Goal: Find specific page/section: Find specific page/section

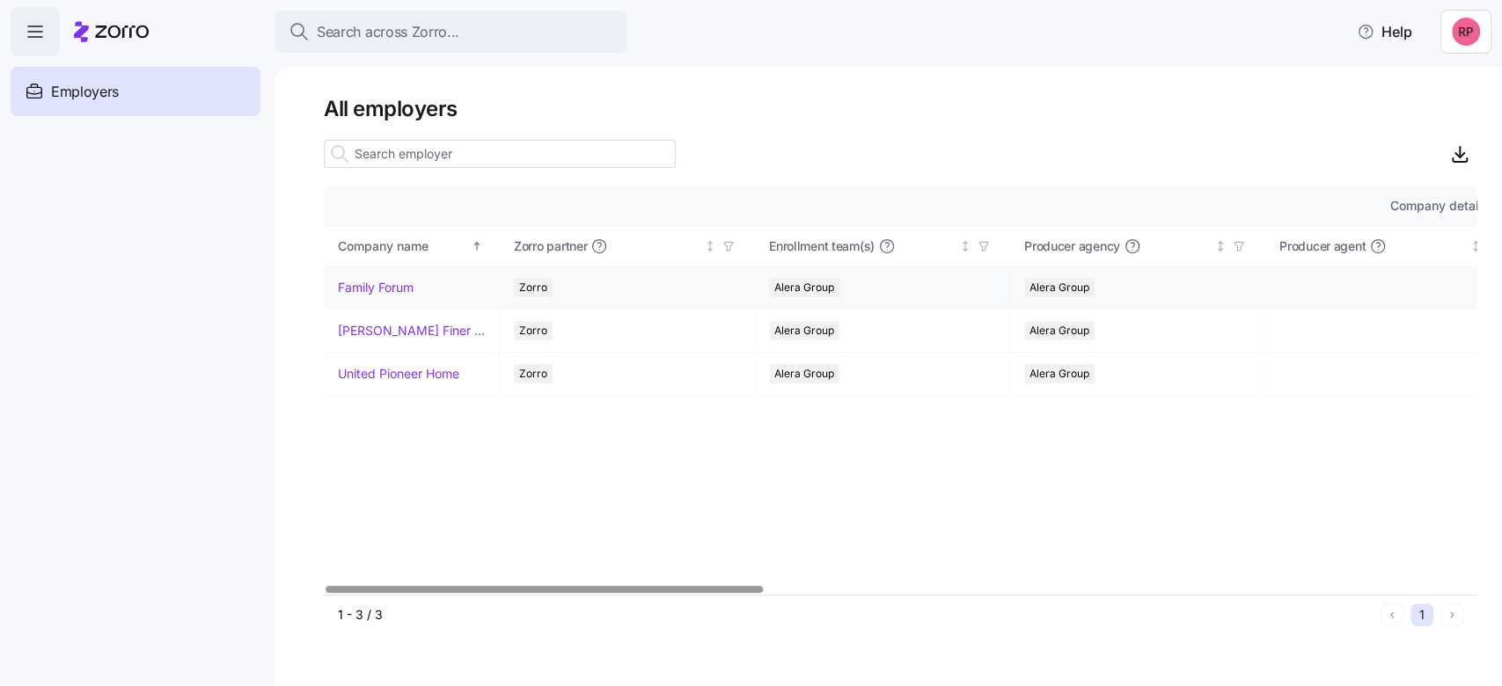
click at [365, 272] on td "Family Forum" at bounding box center [412, 288] width 176 height 43
click at [357, 286] on link "Family Forum" at bounding box center [376, 288] width 76 height 18
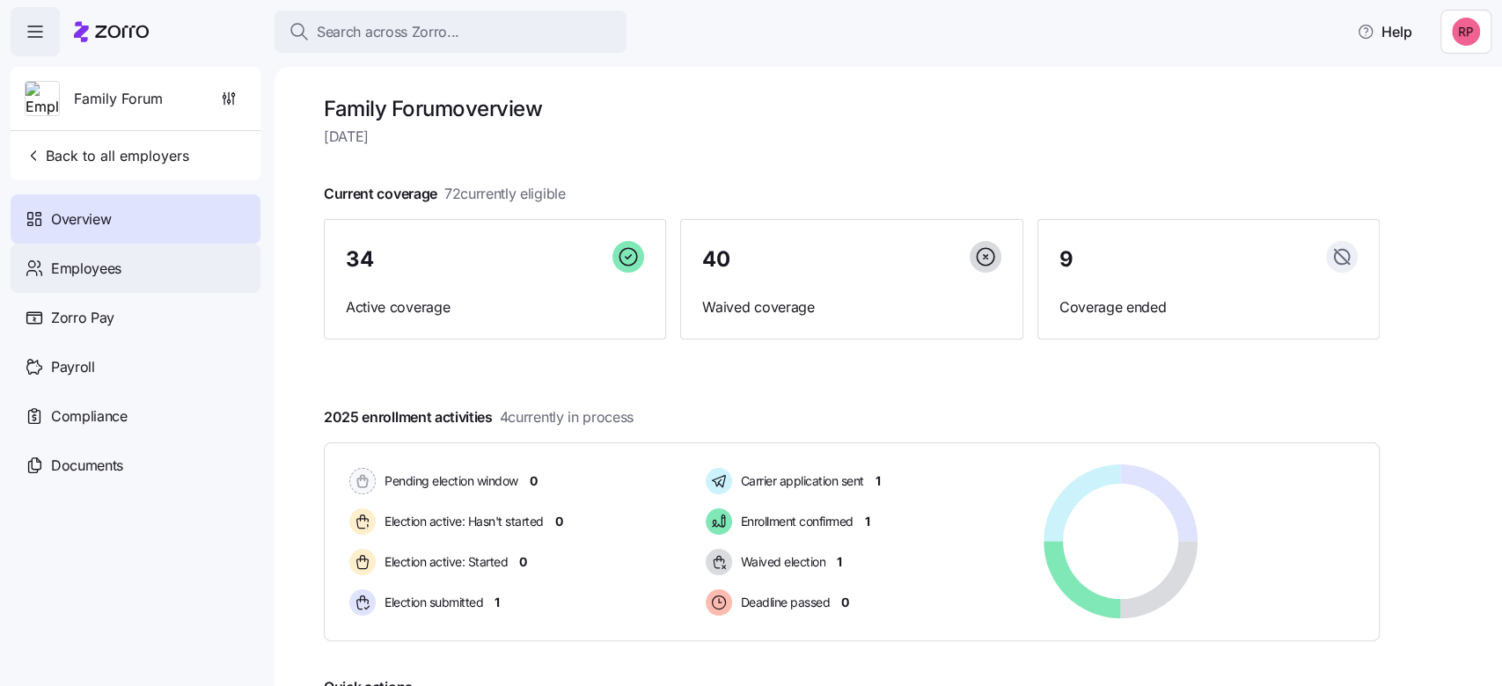
click at [119, 270] on span "Employees" at bounding box center [86, 269] width 70 height 22
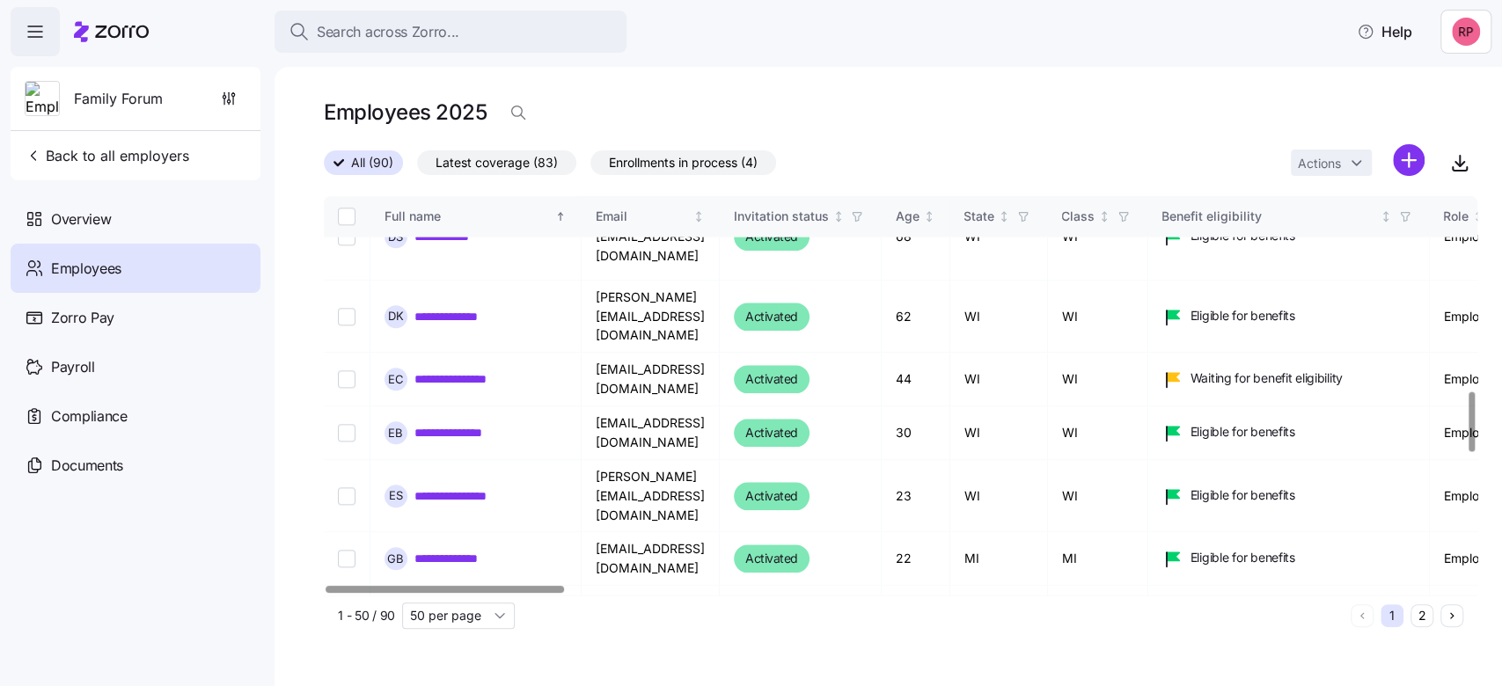
scroll to position [1290, 0]
click at [450, 604] on link "*********" at bounding box center [440, 613] width 53 height 18
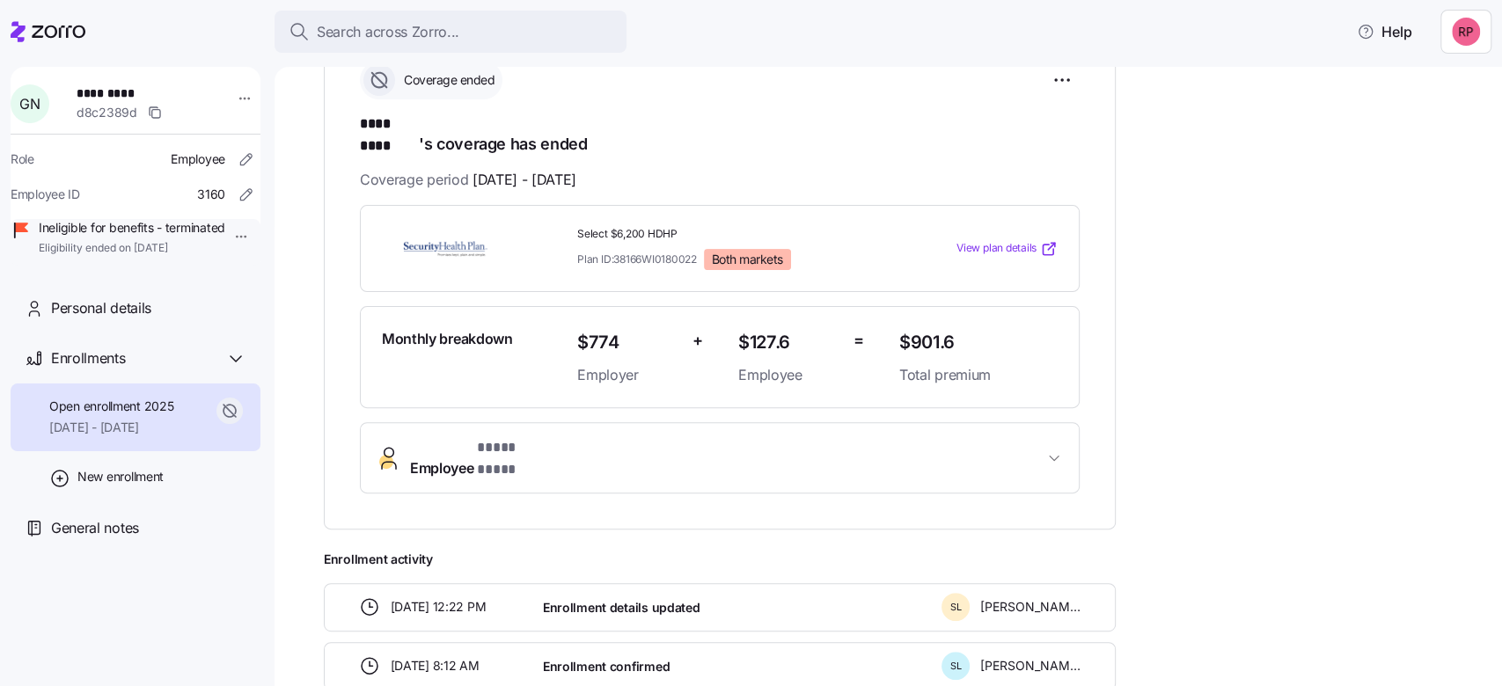
scroll to position [128, 0]
